Goal: Register for event/course

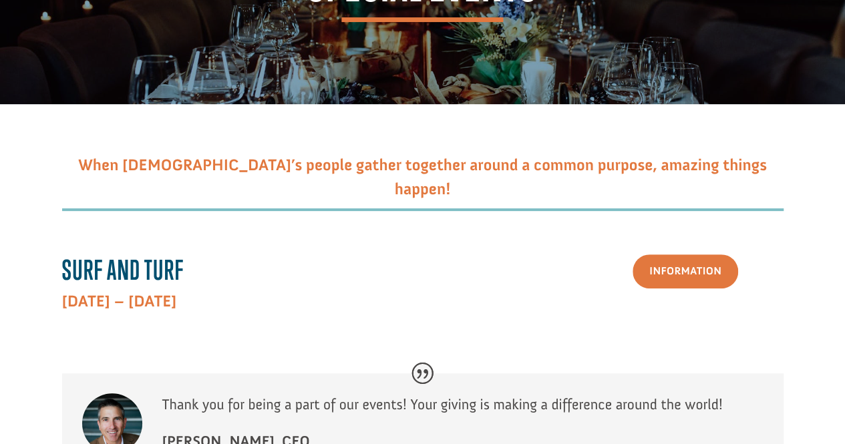
scroll to position [242, 0]
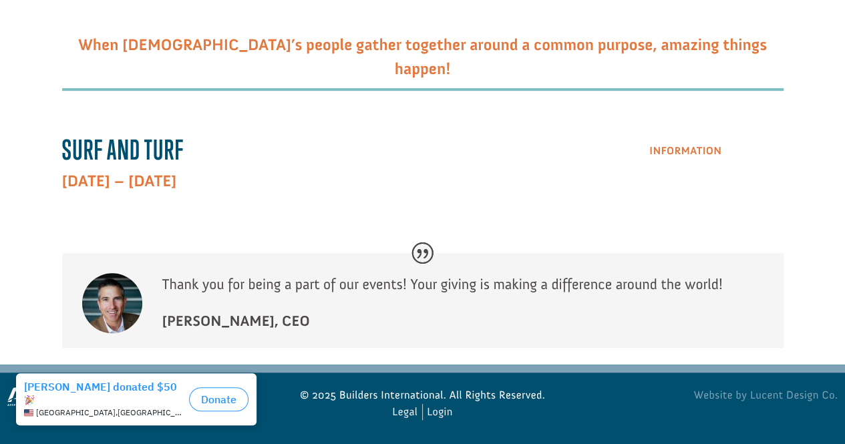
click at [688, 146] on link "Information" at bounding box center [684, 151] width 105 height 34
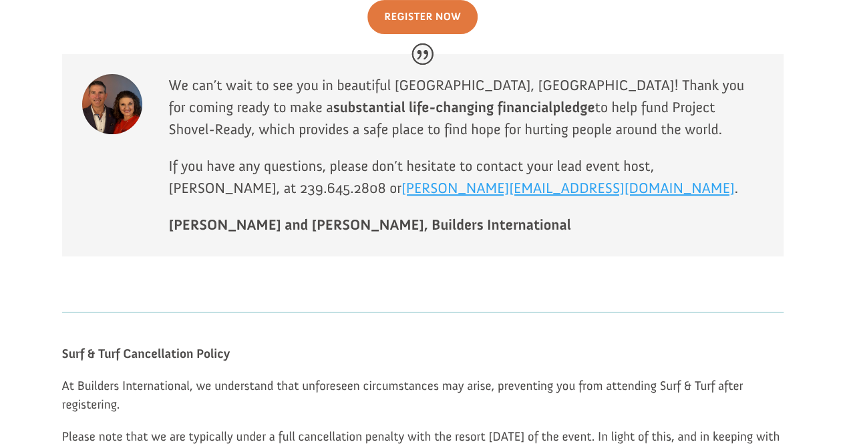
scroll to position [2687, 0]
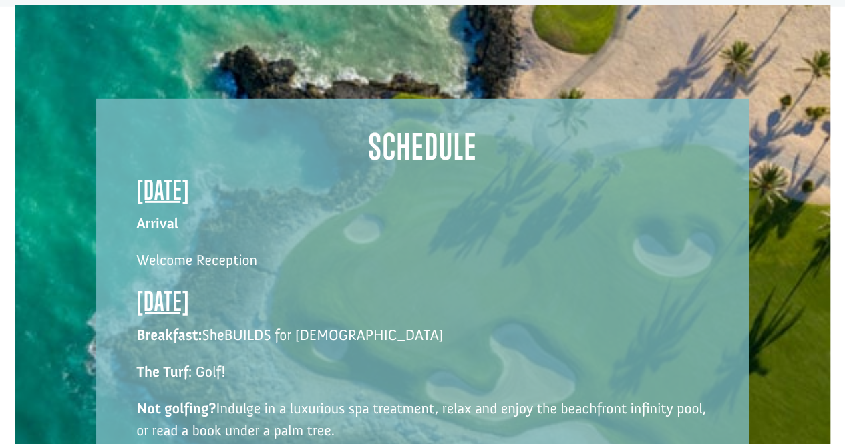
drag, startPoint x: 851, startPoint y: 18, endPoint x: 375, endPoint y: 376, distance: 595.0
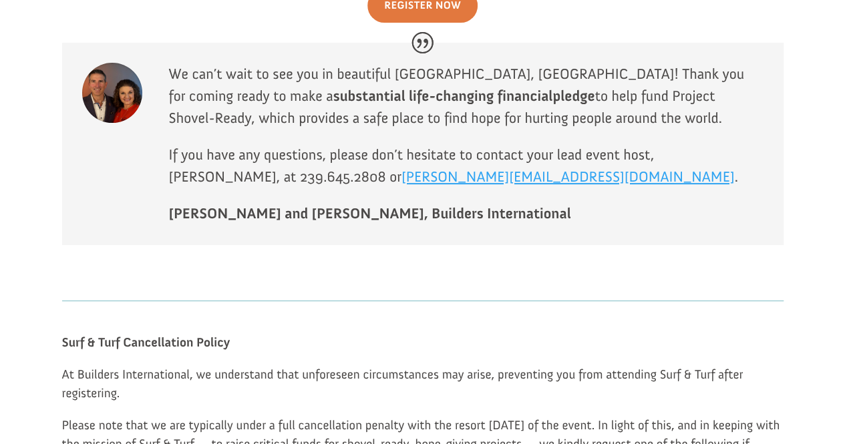
scroll to position [2889, 0]
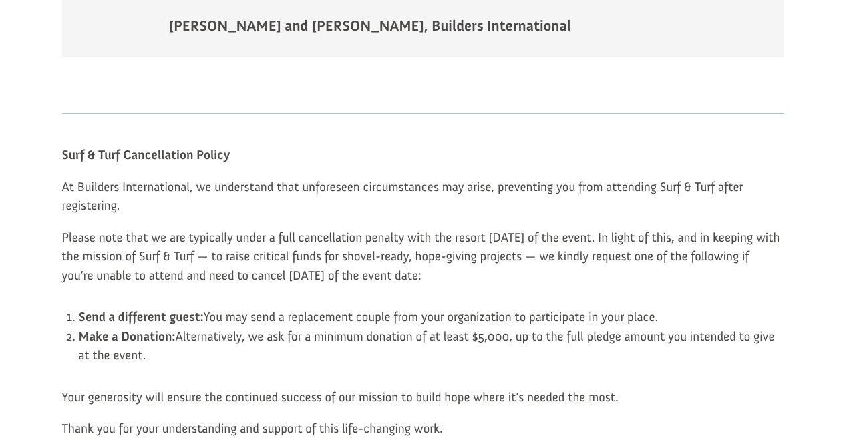
click at [552, 327] on li "Make a Donation: Alternatively, we ask for a minimum donation of at least $5,00…" at bounding box center [431, 346] width 704 height 38
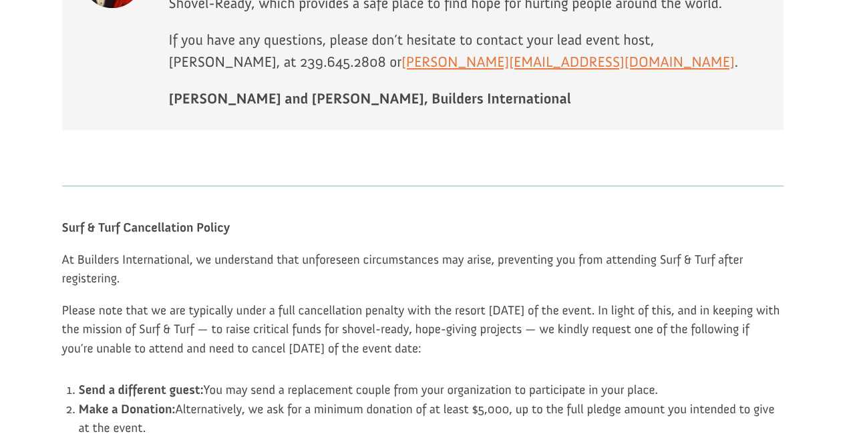
scroll to position [2689, 0]
